Goal: Information Seeking & Learning: Learn about a topic

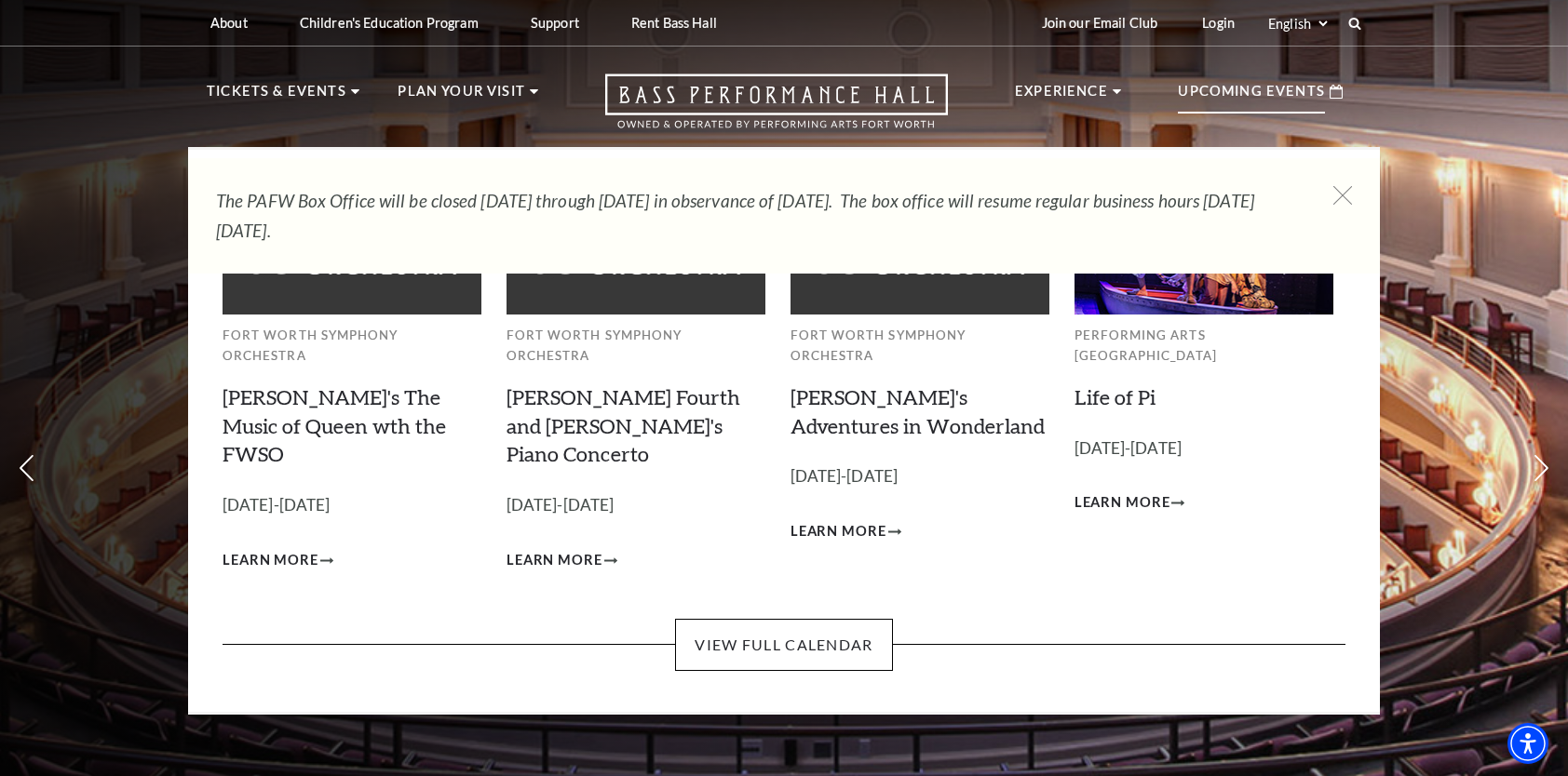
click at [1240, 86] on p "Upcoming Events" at bounding box center [1251, 97] width 147 height 34
click at [1335, 102] on div "Upcoming Events" at bounding box center [1260, 92] width 202 height 53
click at [1340, 86] on use at bounding box center [1336, 92] width 13 height 14
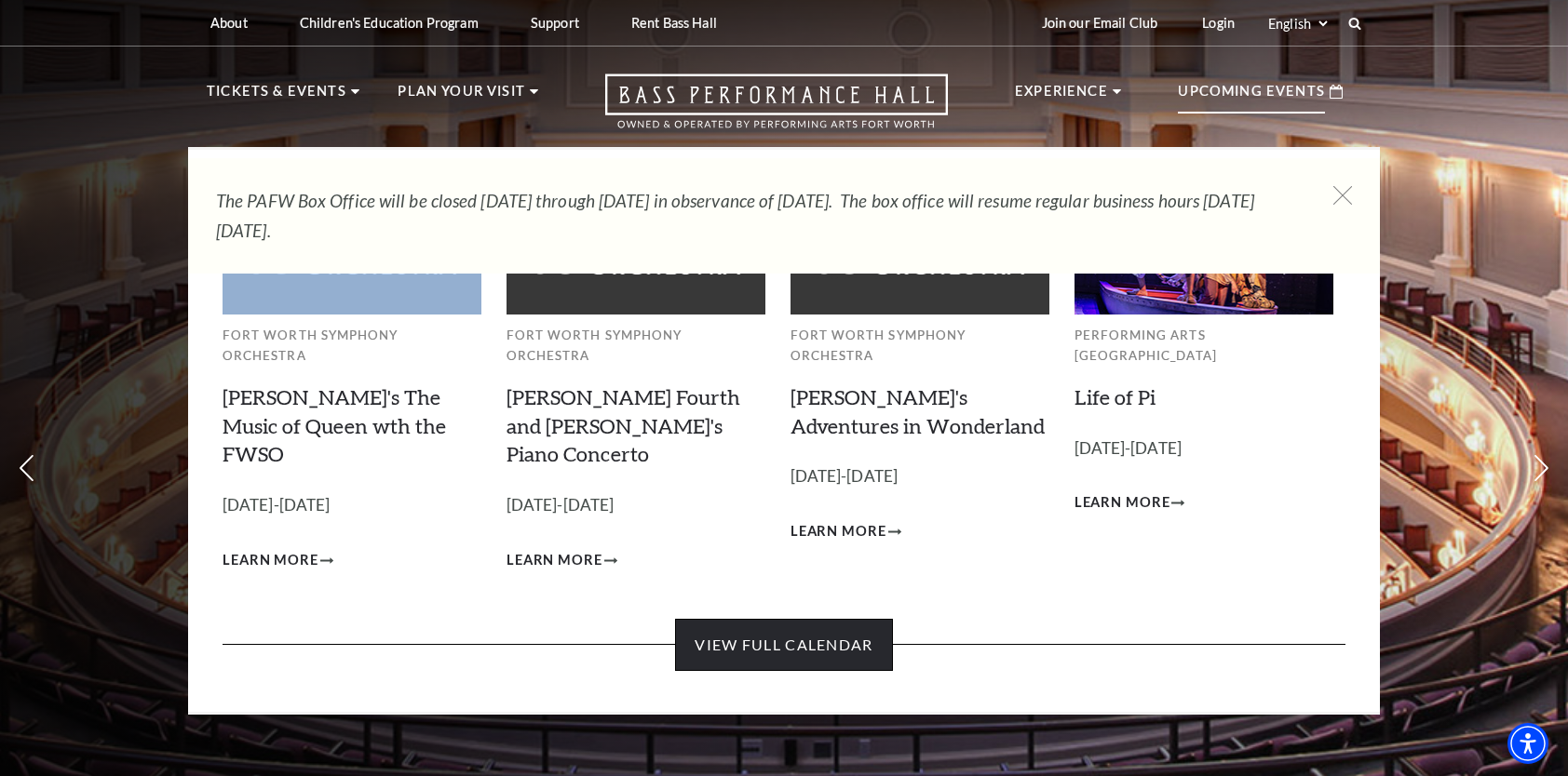
click at [766, 619] on link "View Full Calendar" at bounding box center [784, 645] width 217 height 52
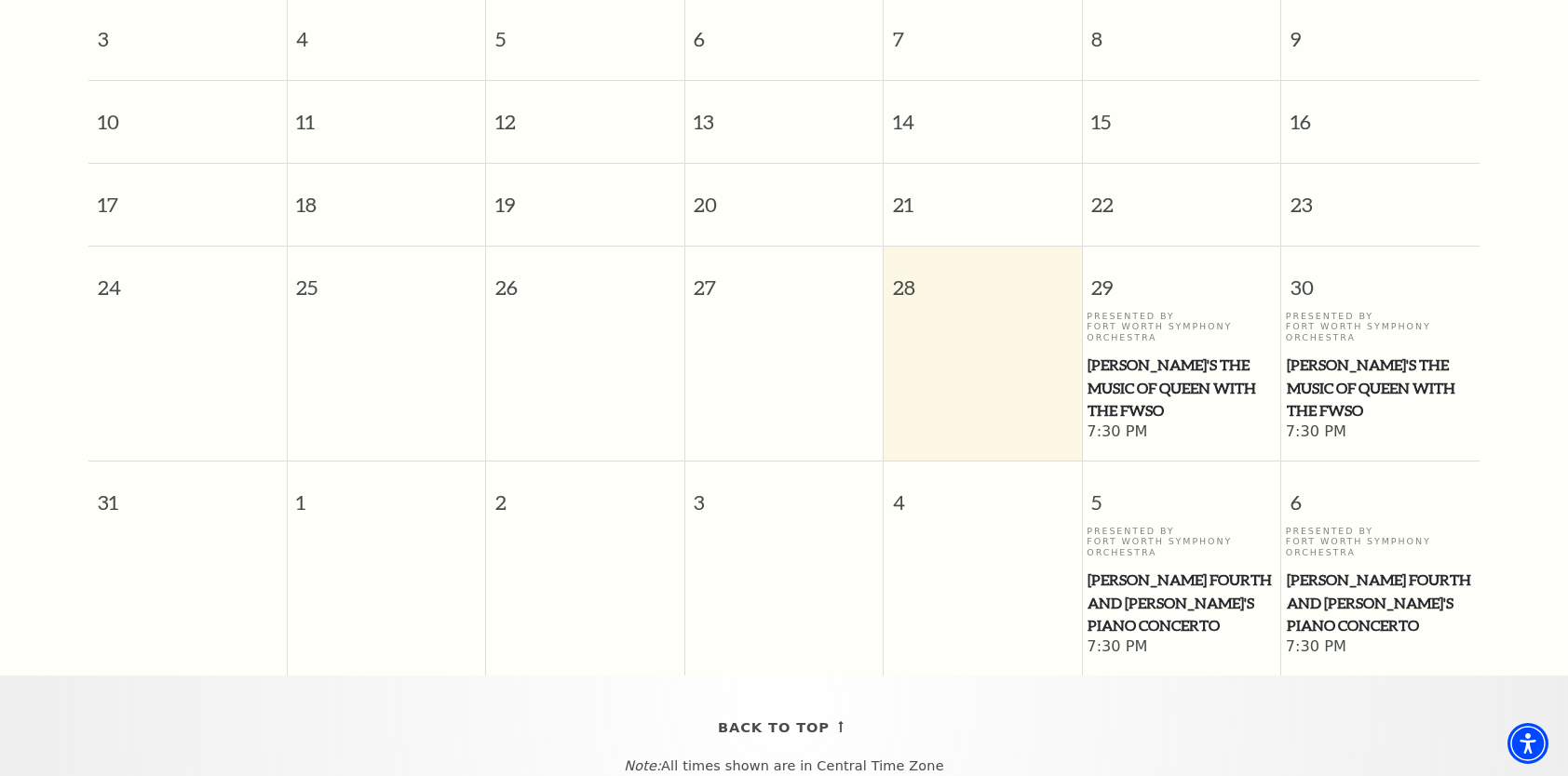
scroll to position [722, 0]
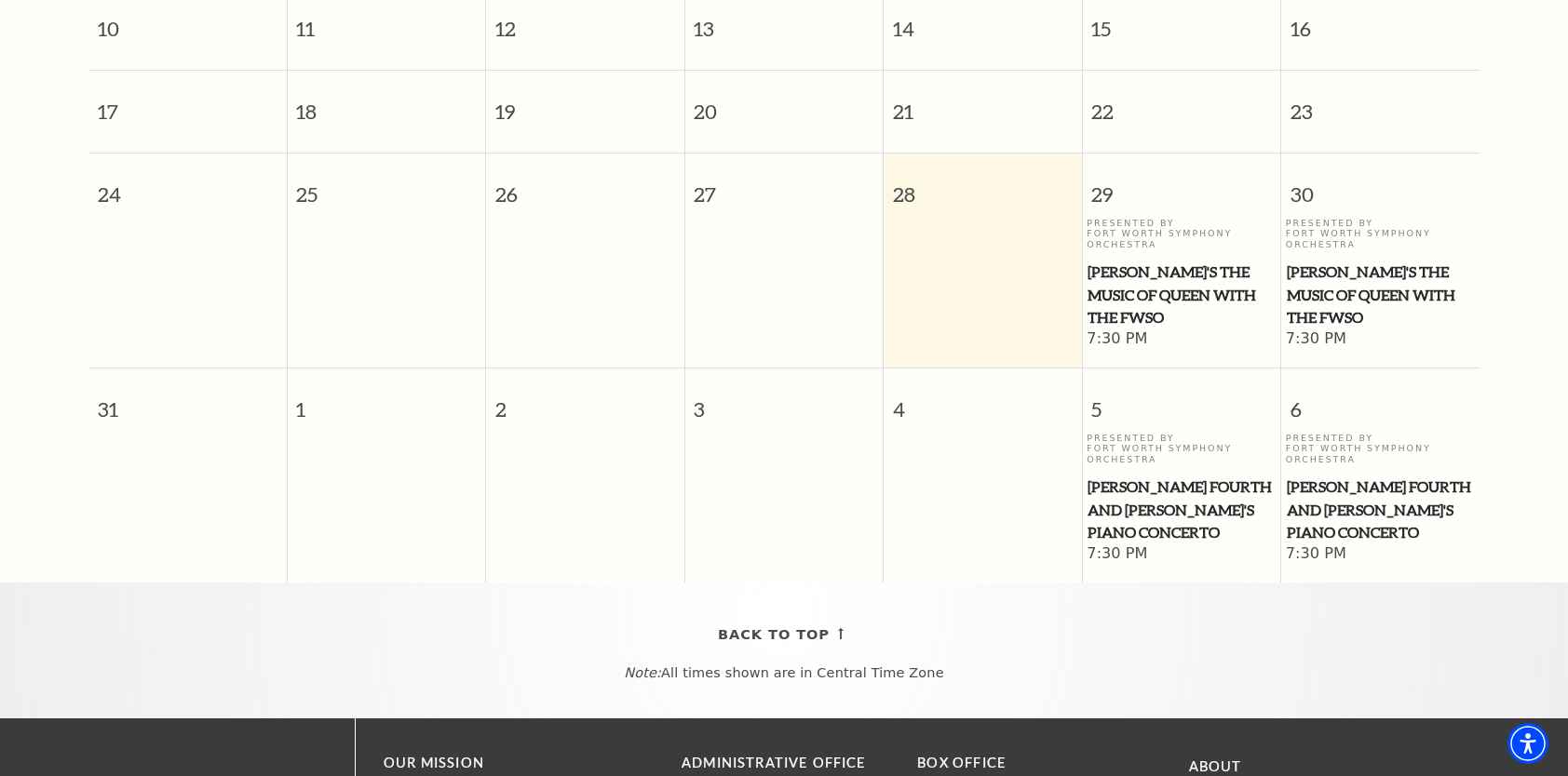
drag, startPoint x: 1270, startPoint y: 578, endPoint x: 919, endPoint y: 596, distance: 351.5
click at [919, 596] on div "Back To Top Note: All times shown are in Central Time Zone" at bounding box center [784, 650] width 1568 height 136
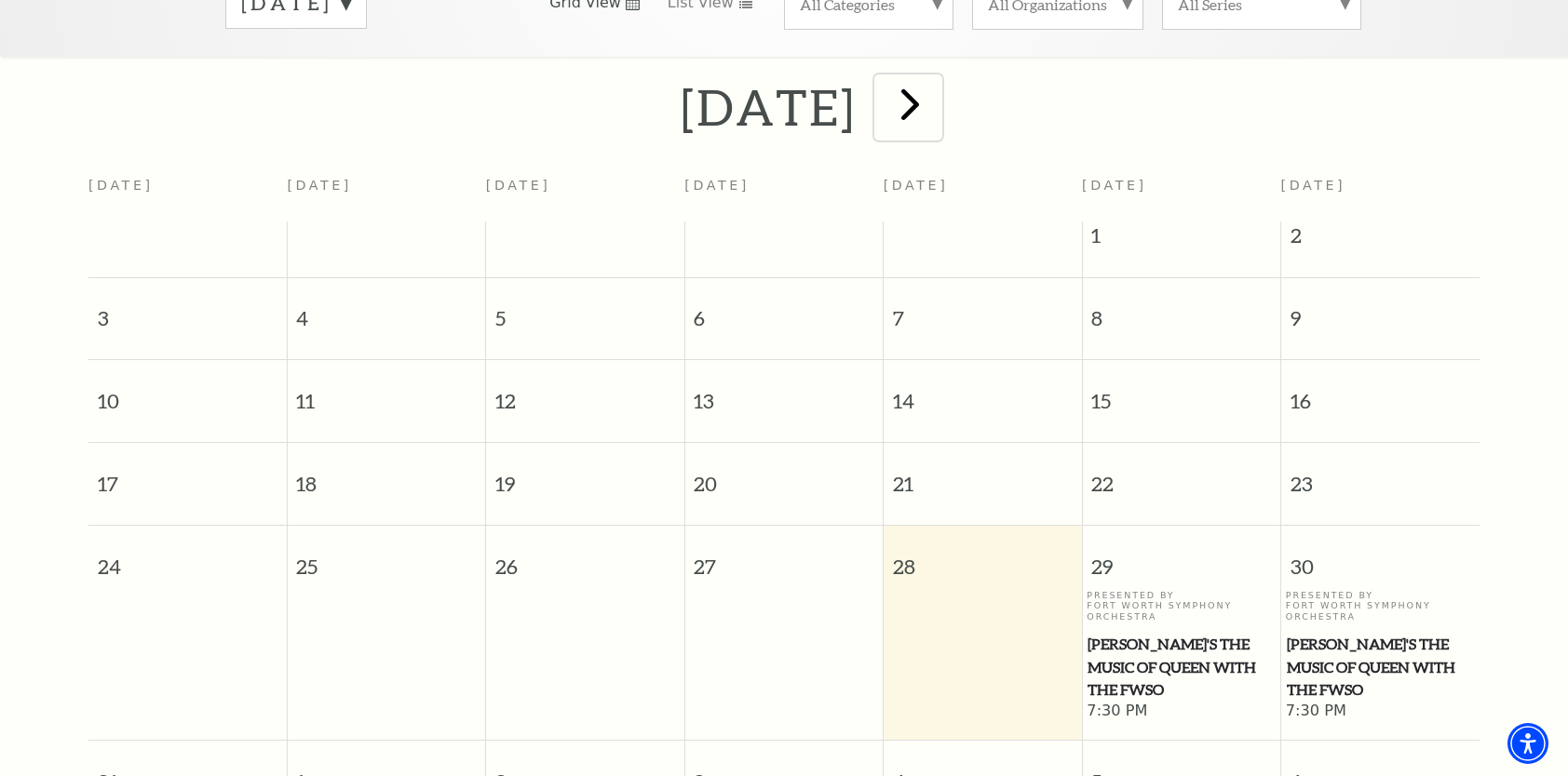
click at [936, 77] on span "next" at bounding box center [910, 104] width 53 height 53
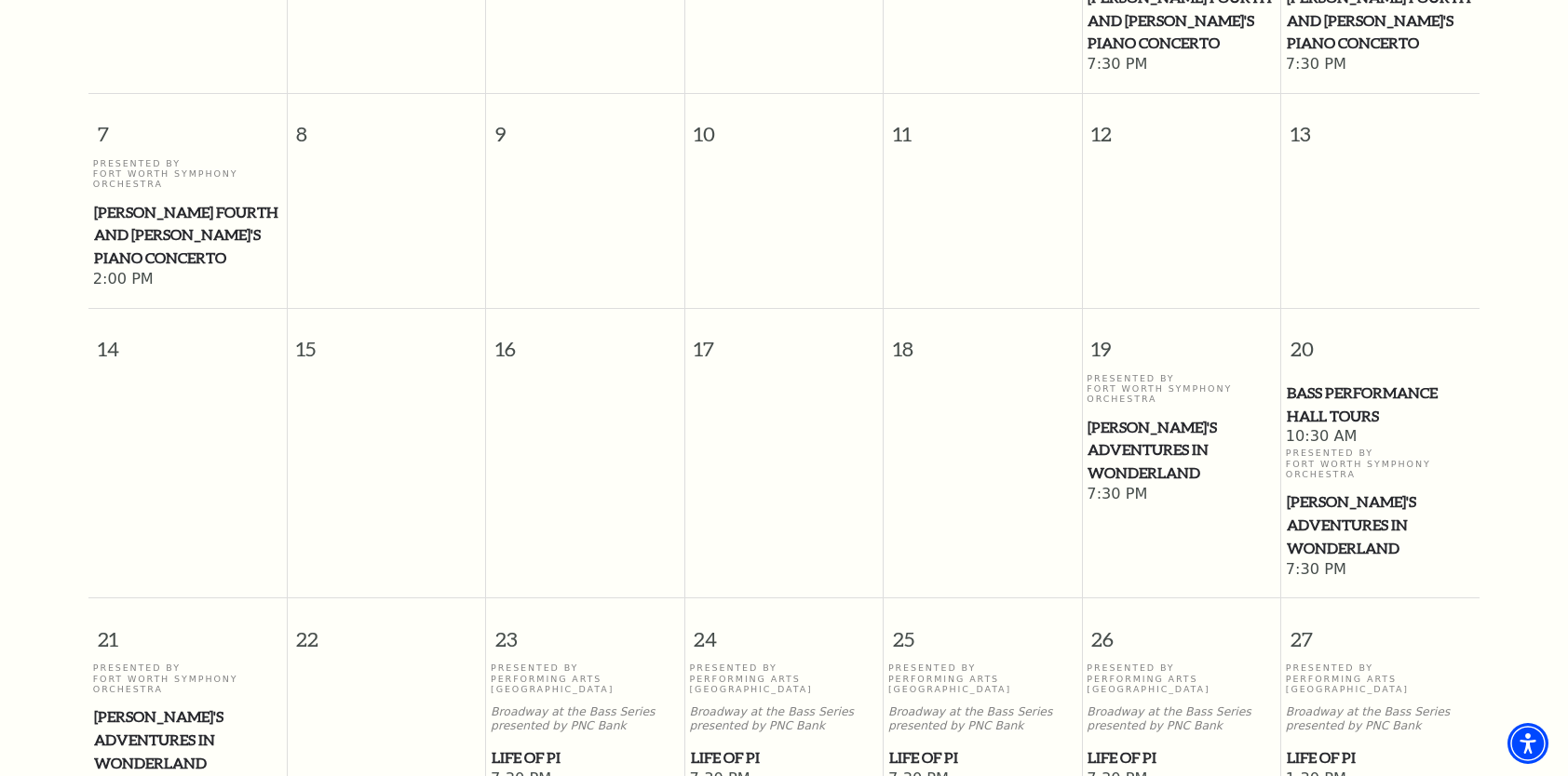
scroll to position [722, 0]
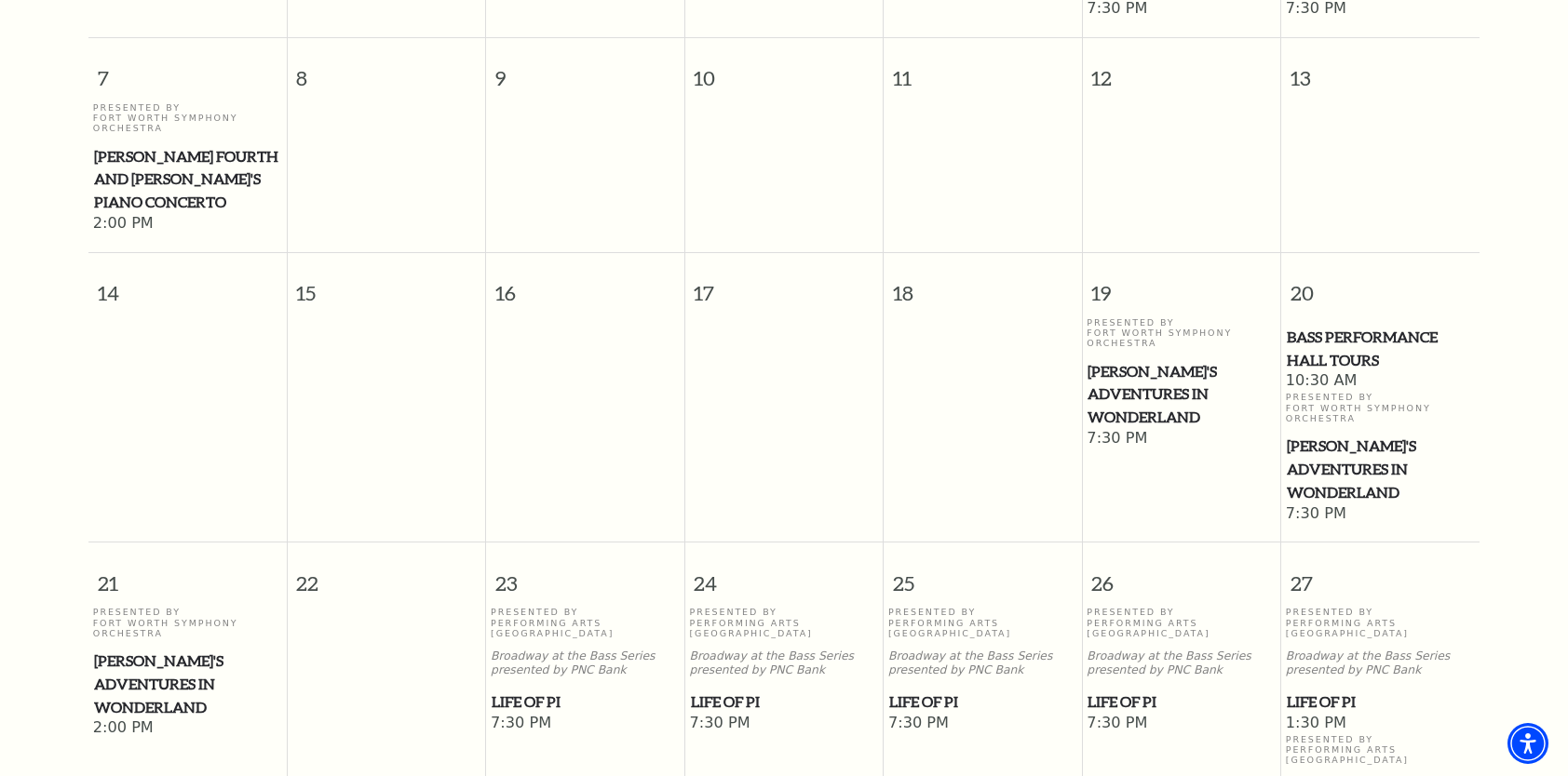
click at [225, 649] on span "[PERSON_NAME]'s Adventures in Wonderland" at bounding box center [188, 683] width 187 height 69
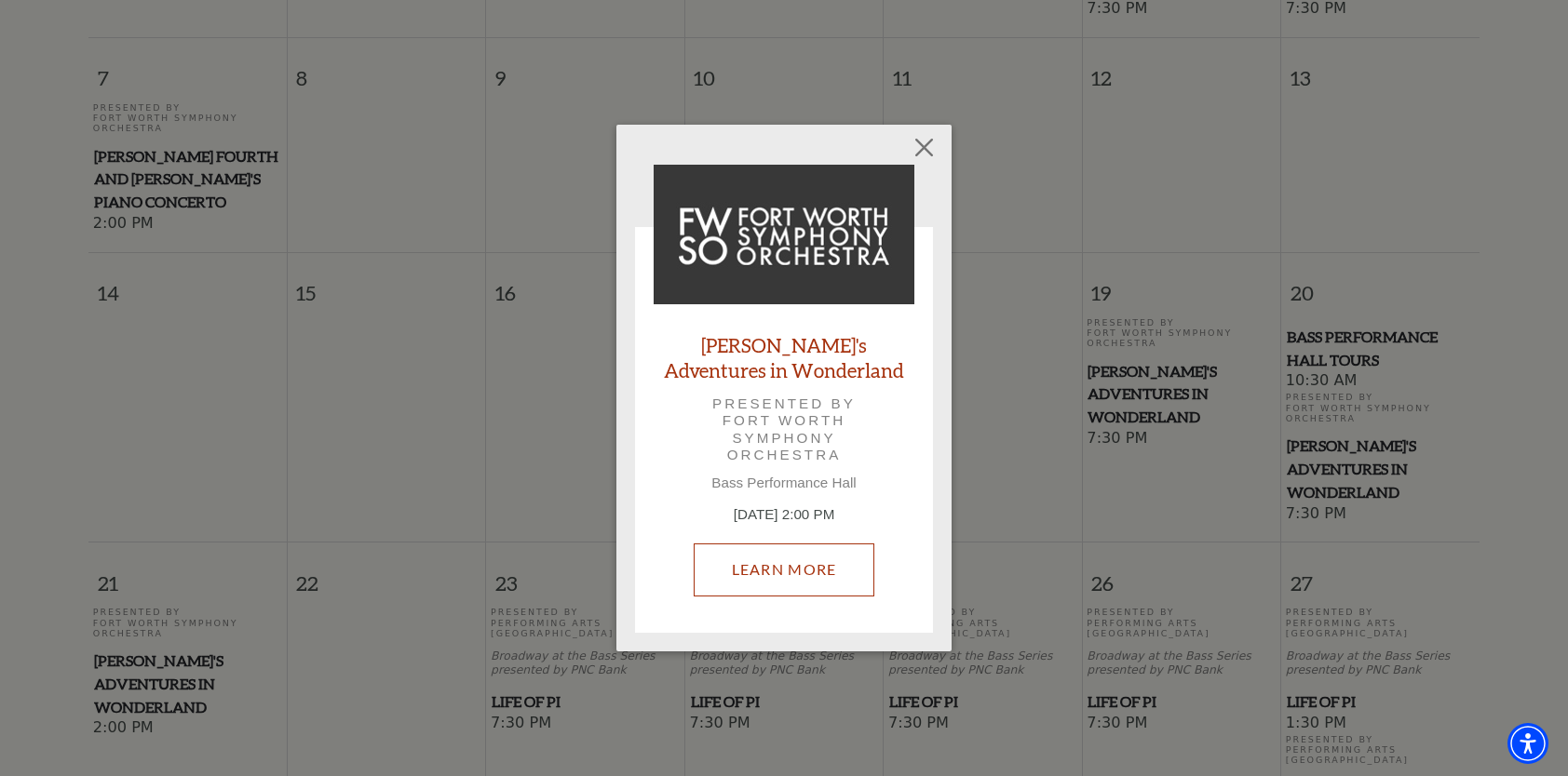
drag, startPoint x: 773, startPoint y: 565, endPoint x: 854, endPoint y: 549, distance: 82.6
click at [773, 565] on link "Learn More" at bounding box center [784, 569] width 181 height 52
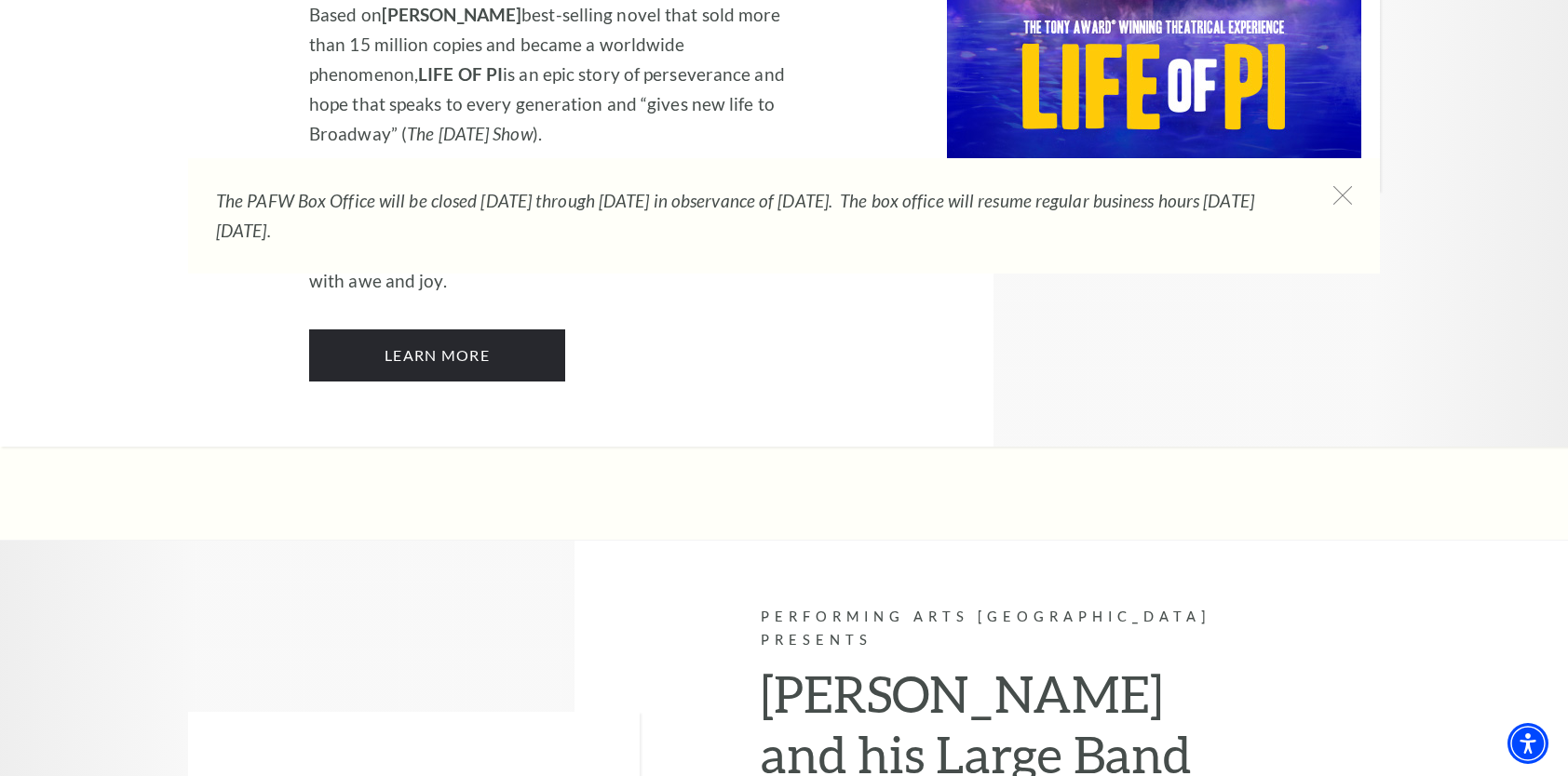
scroll to position [2700, 0]
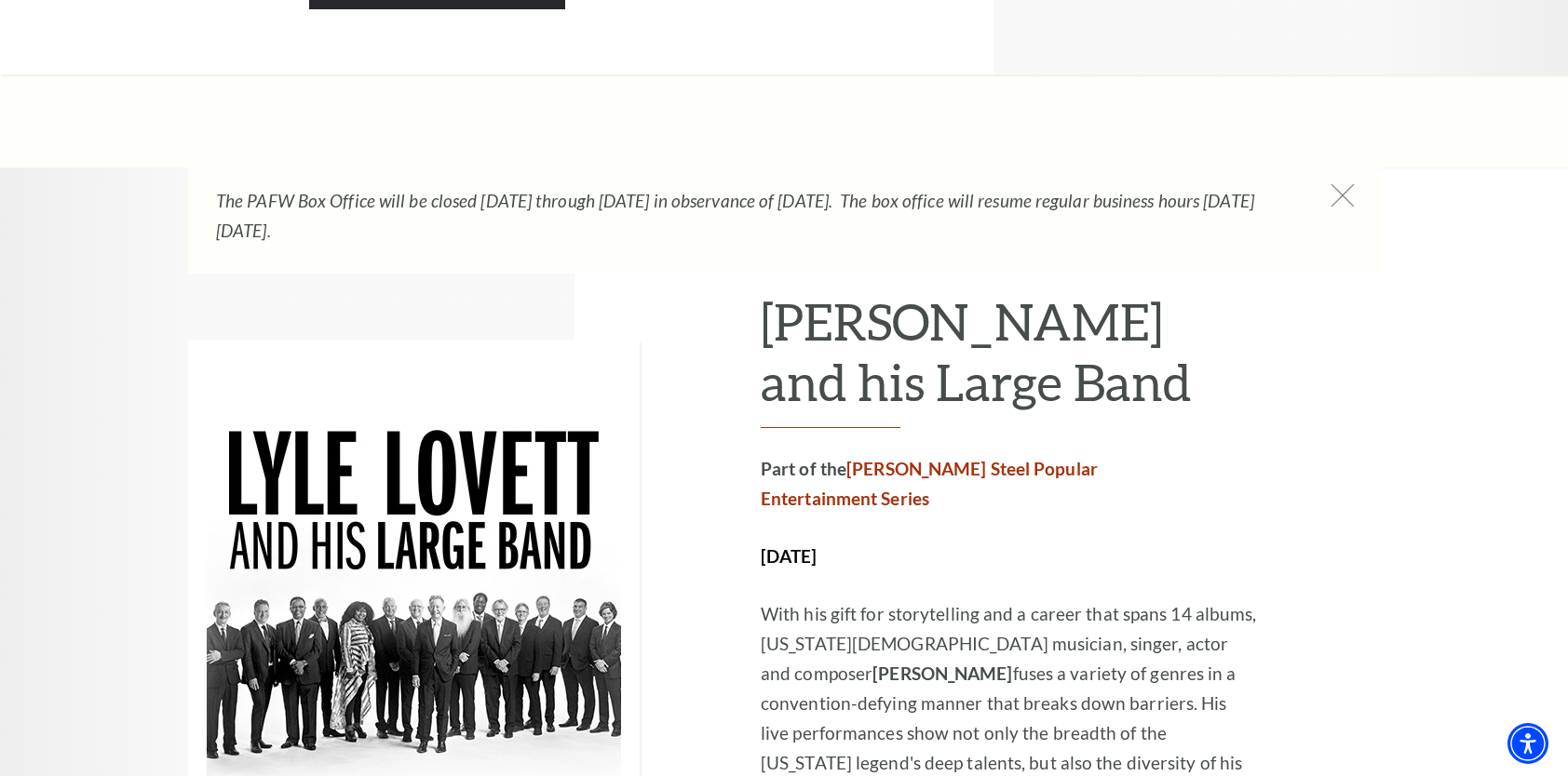
click at [1350, 192] on icon at bounding box center [1342, 195] width 24 height 24
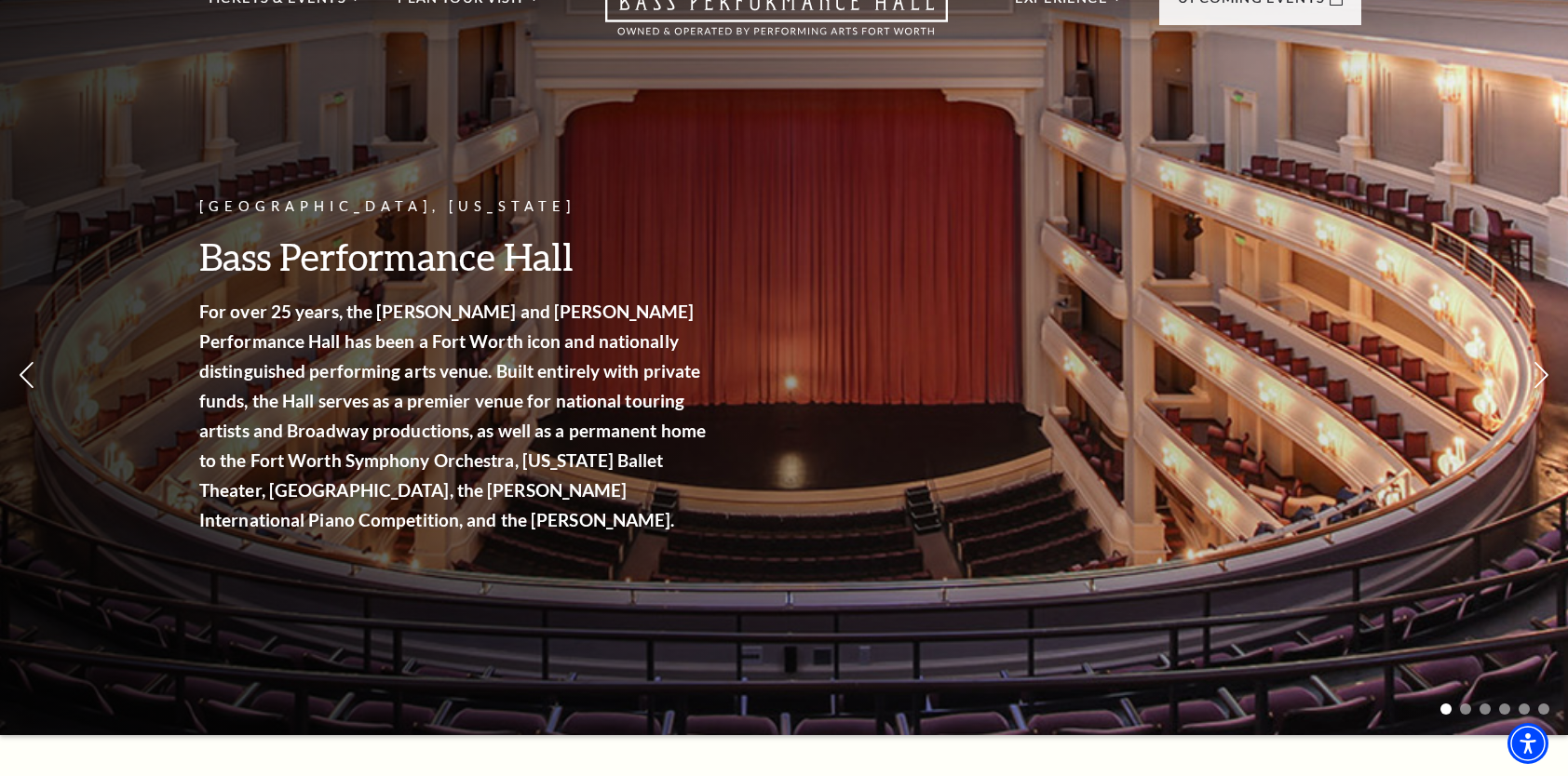
scroll to position [0, 0]
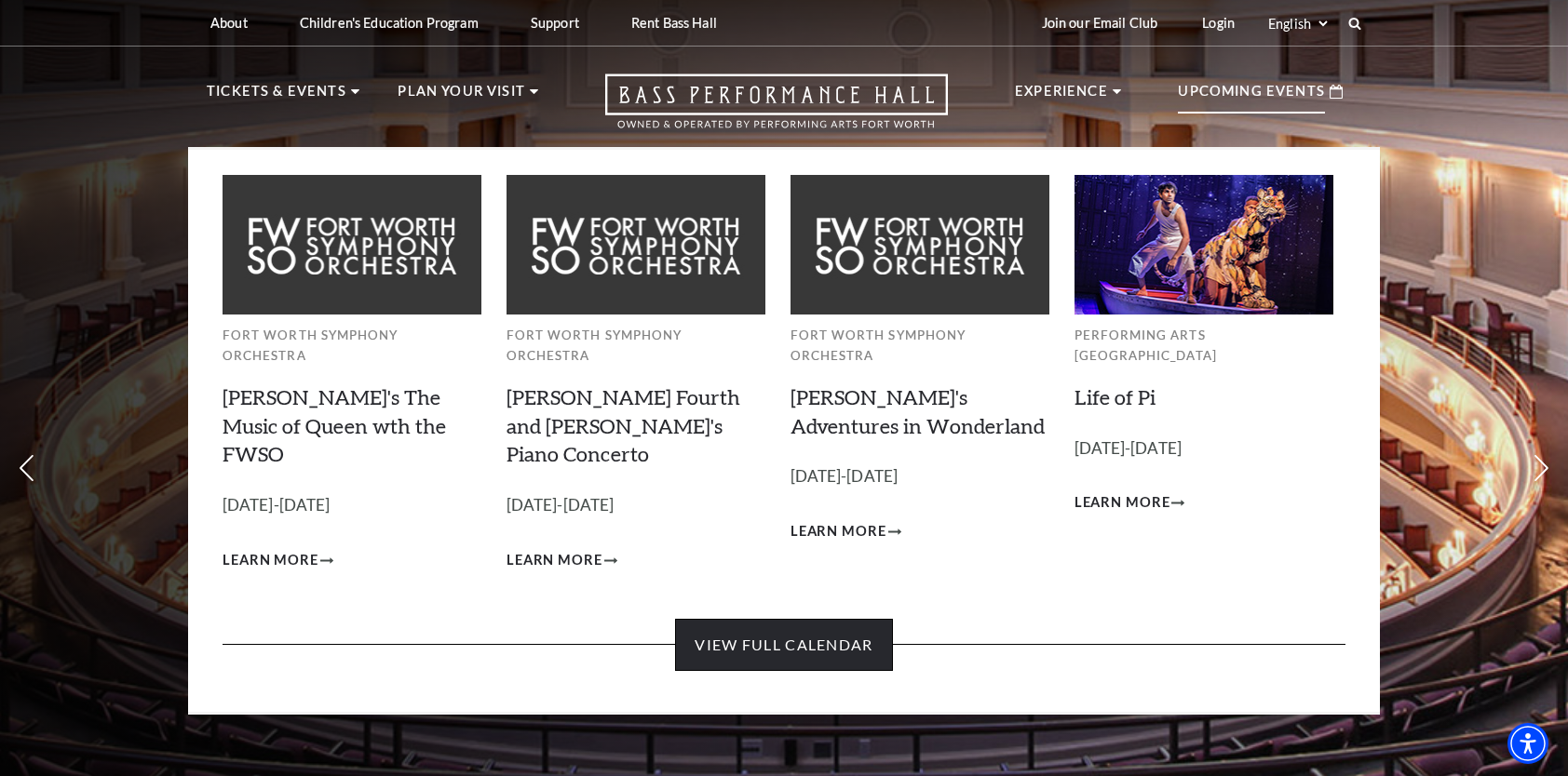
click at [800, 619] on link "View Full Calendar" at bounding box center [784, 645] width 217 height 52
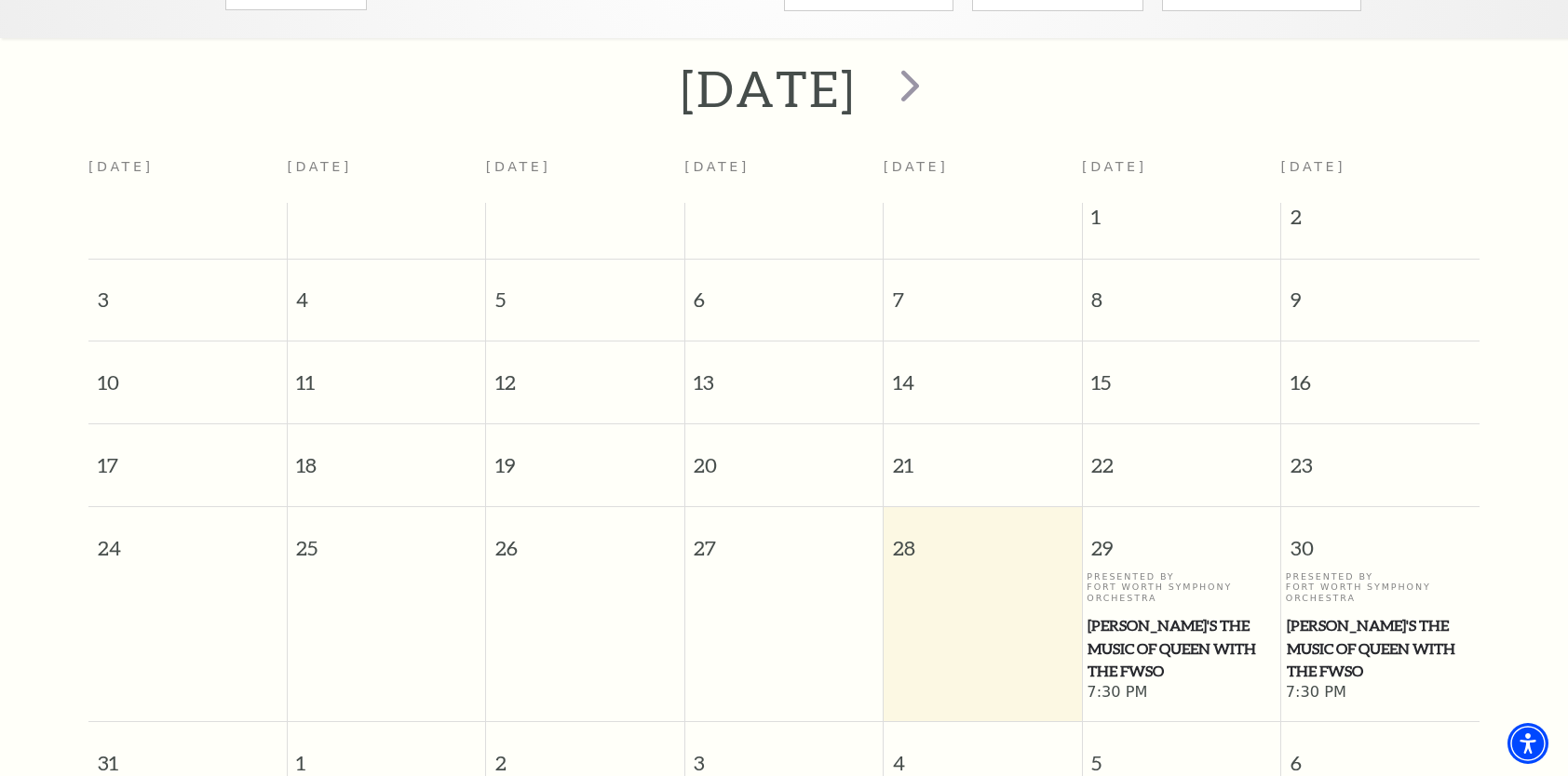
scroll to position [257, 0]
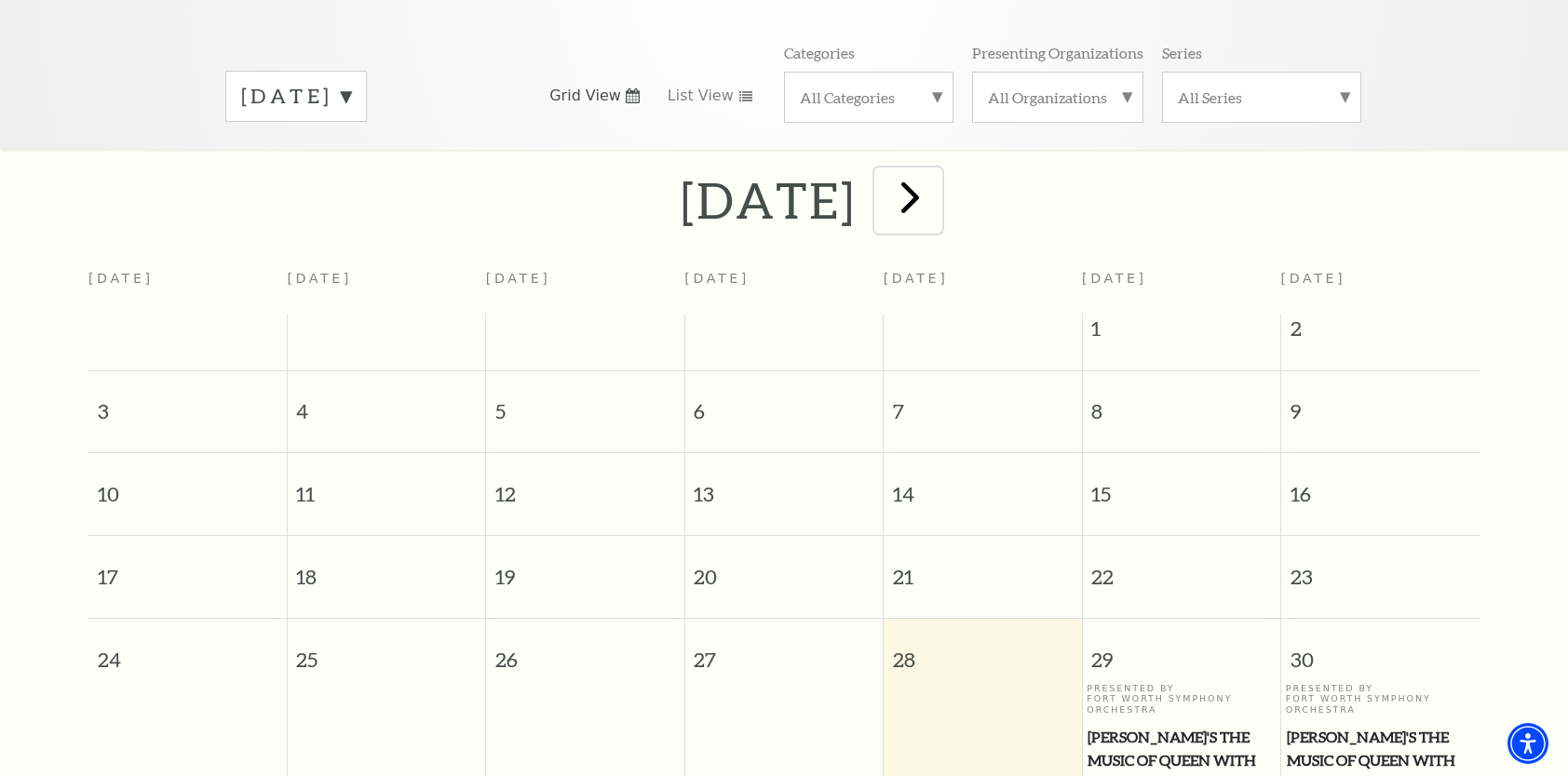
click at [936, 170] on span "next" at bounding box center [910, 196] width 53 height 53
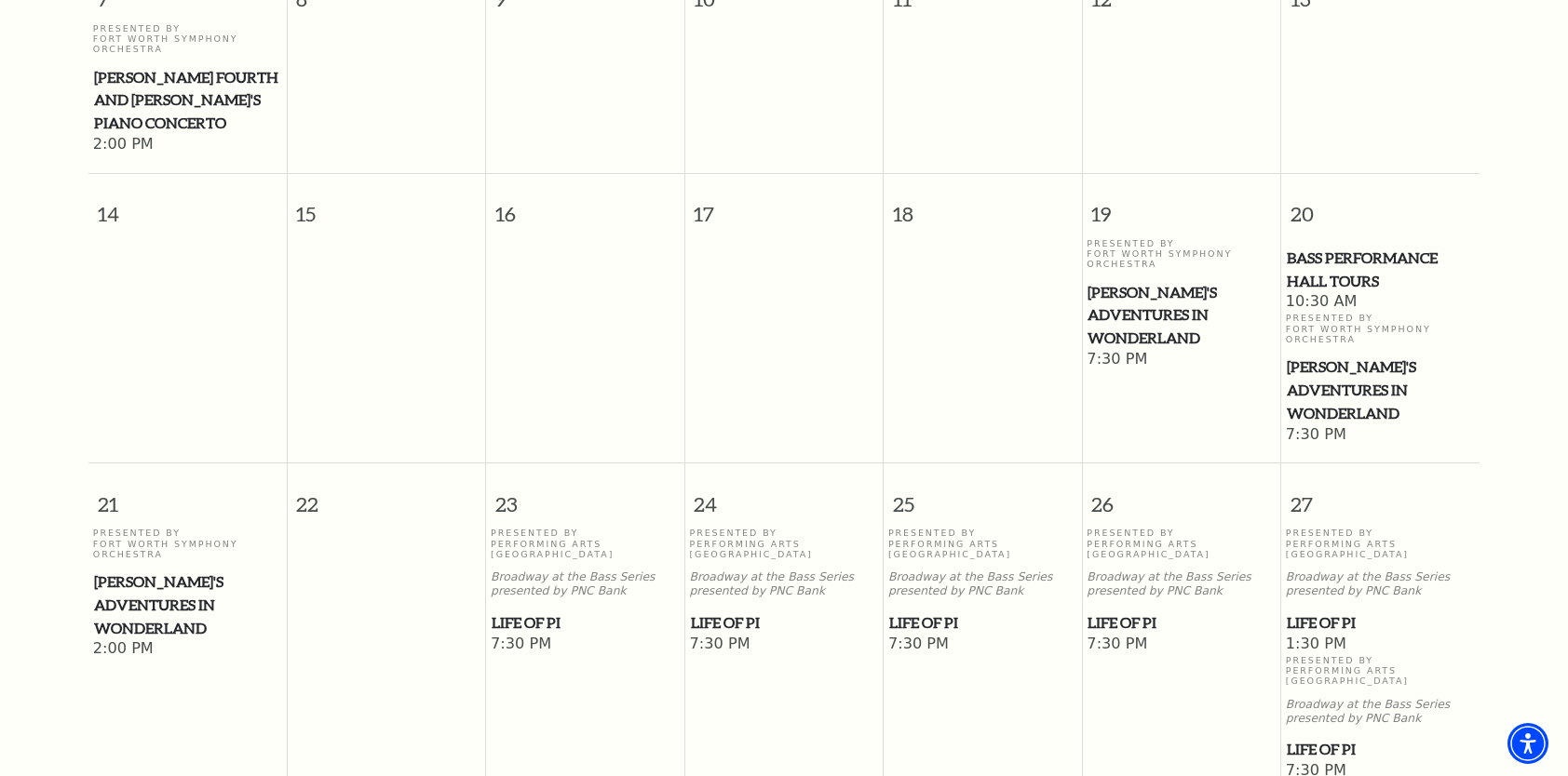
scroll to position [816, 0]
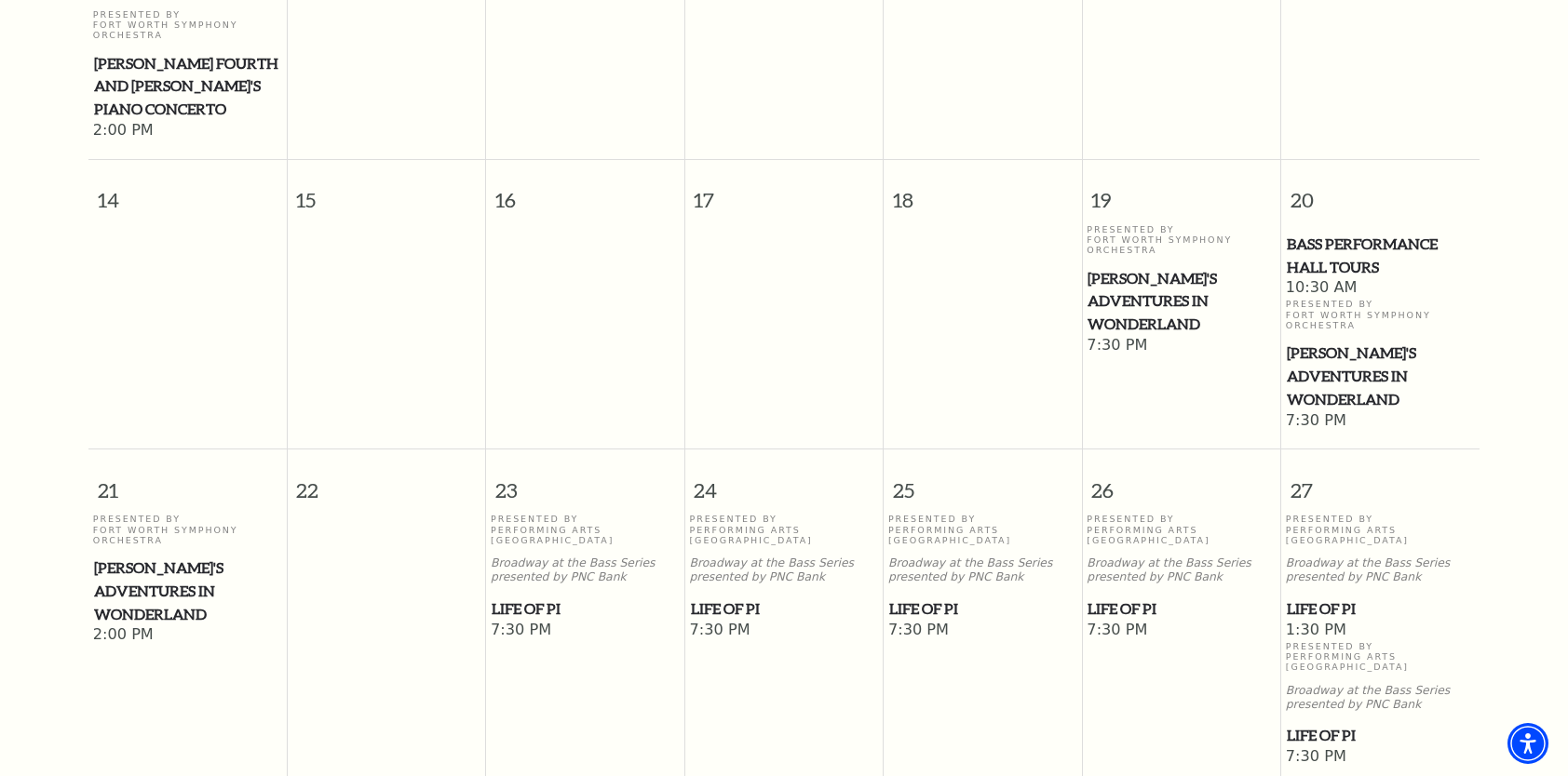
click at [1341, 362] on span "[PERSON_NAME]'s Adventures in Wonderland" at bounding box center [1380, 376] width 187 height 69
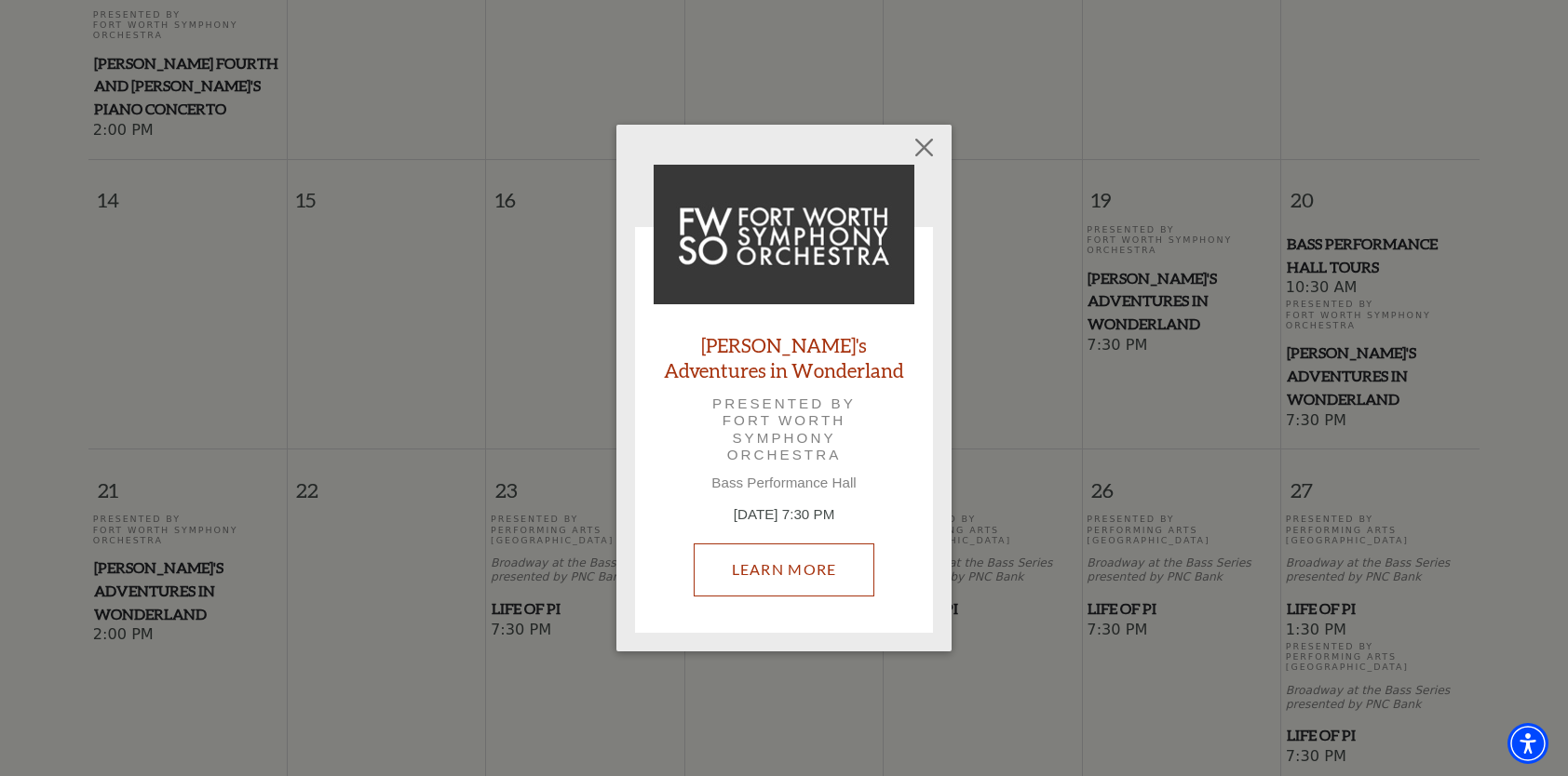
click at [851, 565] on link "Learn More" at bounding box center [784, 569] width 181 height 52
